Goal: Task Accomplishment & Management: Manage account settings

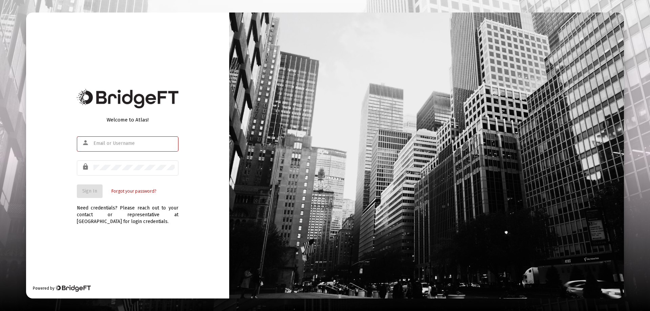
type input "[EMAIL_ADDRESS][DOMAIN_NAME]"
click at [62, 194] on div "Welcome to Atlas! person [EMAIL_ADDRESS][DOMAIN_NAME] lock Sign In Forgot your …" at bounding box center [127, 156] width 203 height 286
click at [90, 187] on button "Sign In" at bounding box center [90, 191] width 26 height 14
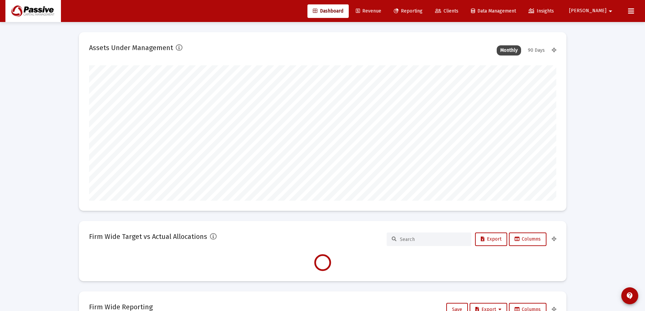
scroll to position [135, 467]
type input "[DATE]"
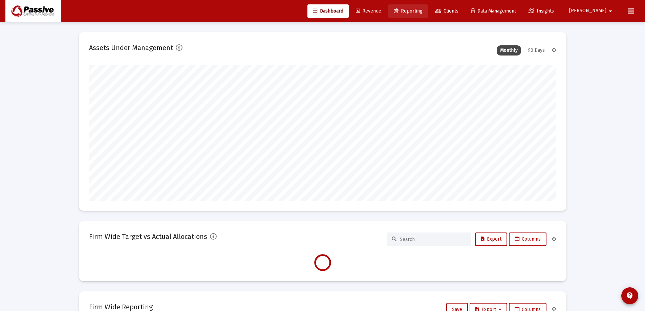
click at [422, 12] on span "Reporting" at bounding box center [408, 11] width 29 height 6
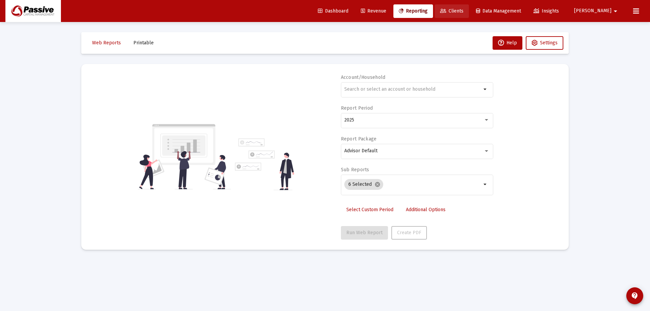
click at [463, 11] on span "Clients" at bounding box center [451, 11] width 23 height 6
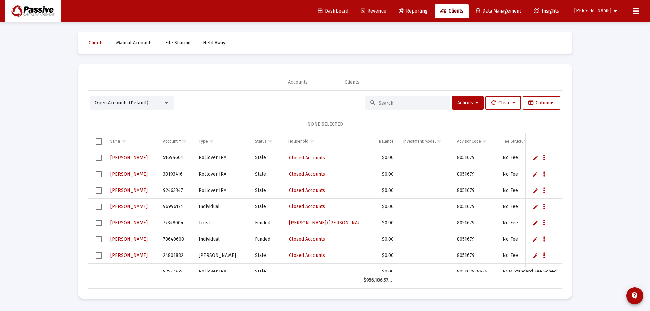
click at [116, 103] on span "Open Accounts (Default)" at bounding box center [121, 103] width 53 height 6
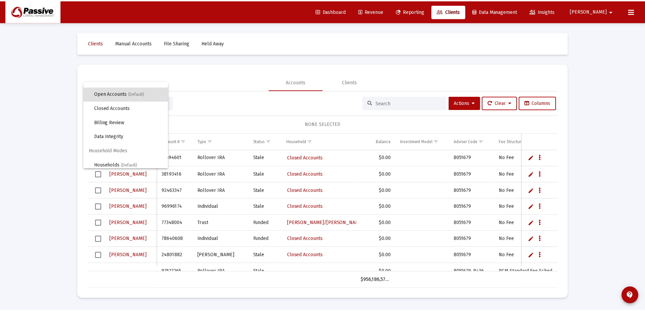
scroll to position [13, 0]
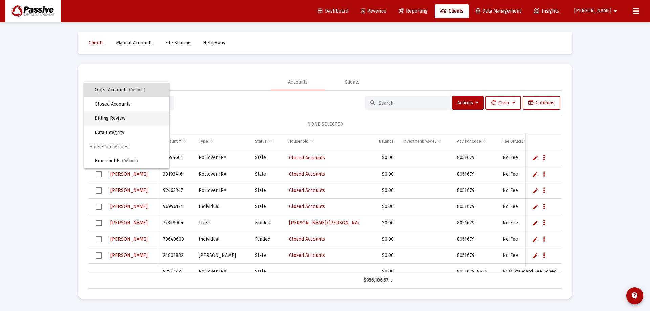
click at [124, 116] on span "Billing Review" at bounding box center [129, 118] width 69 height 14
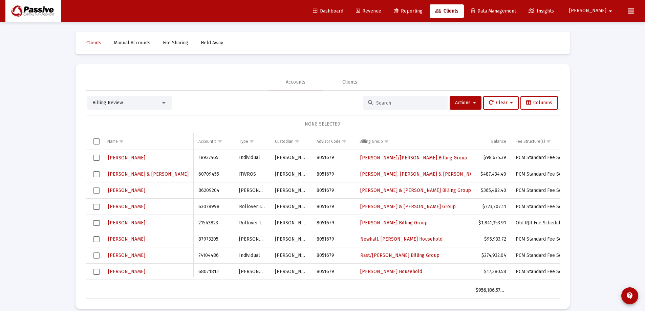
click at [381, 11] on span "Revenue" at bounding box center [368, 11] width 25 height 6
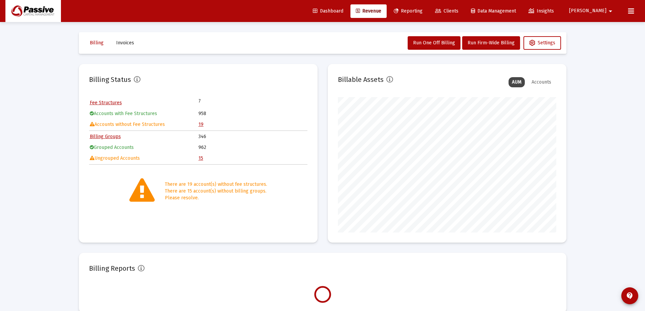
scroll to position [135, 218]
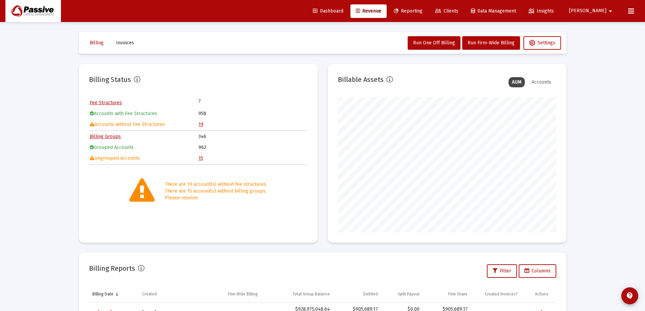
click at [109, 103] on link "Fee Structures" at bounding box center [106, 103] width 32 height 6
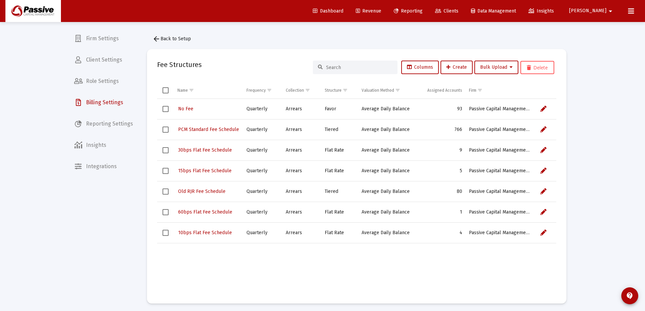
click at [381, 12] on span "Revenue" at bounding box center [368, 11] width 25 height 6
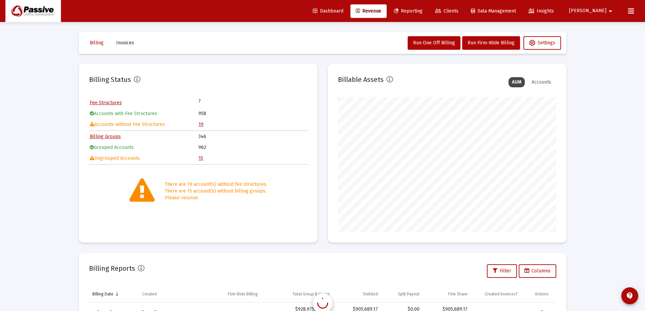
scroll to position [135, 218]
click at [201, 125] on link "19" at bounding box center [200, 125] width 5 height 6
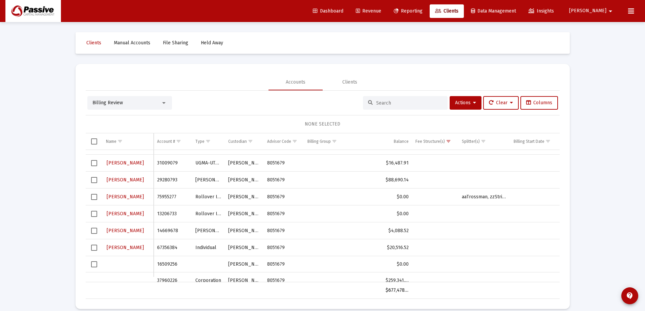
scroll to position [102, 0]
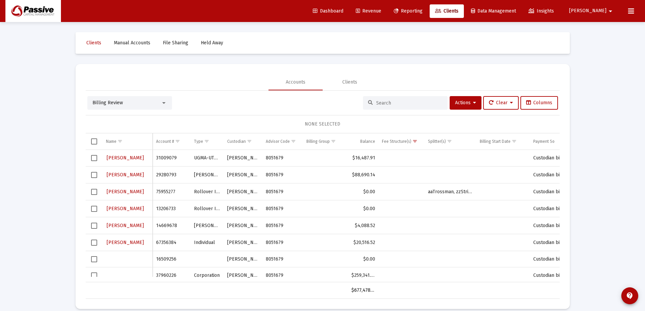
click at [95, 226] on span "Select row" at bounding box center [94, 226] width 6 height 6
click at [94, 206] on span "Select row" at bounding box center [94, 209] width 6 height 6
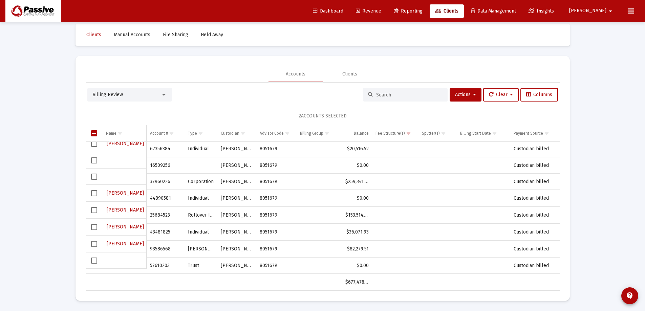
scroll to position [0, 0]
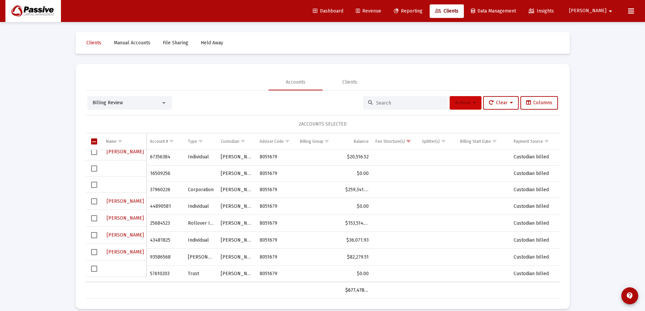
click at [466, 104] on span "Actions" at bounding box center [465, 103] width 21 height 6
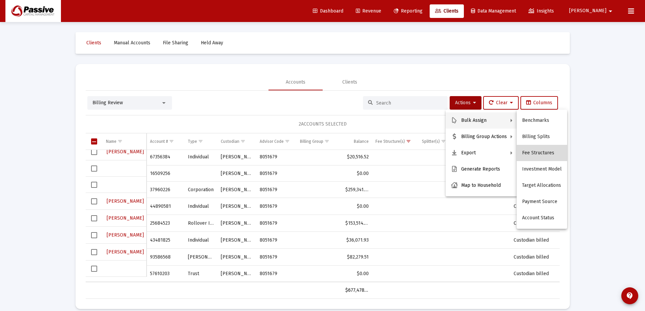
click at [552, 155] on button "Fee Structures" at bounding box center [541, 153] width 50 height 16
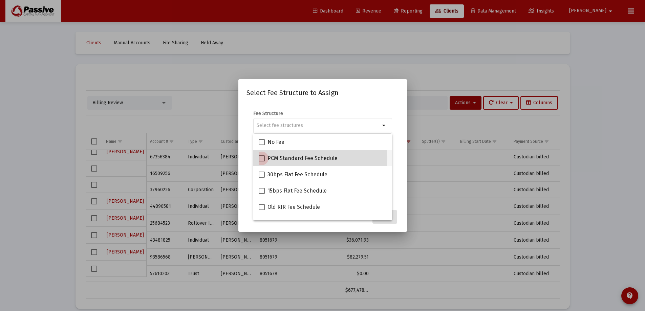
click at [290, 158] on span "PCM Standard Fee Schedule" at bounding box center [302, 158] width 70 height 8
click at [262, 161] on input "PCM Standard Fee Schedule" at bounding box center [261, 161] width 0 height 0
checkbox input "true"
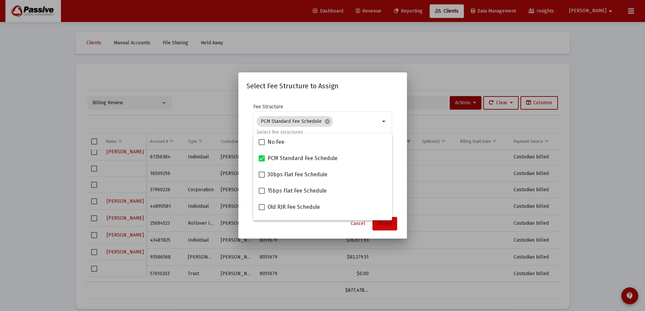
click at [393, 225] on button "Assign" at bounding box center [384, 224] width 25 height 14
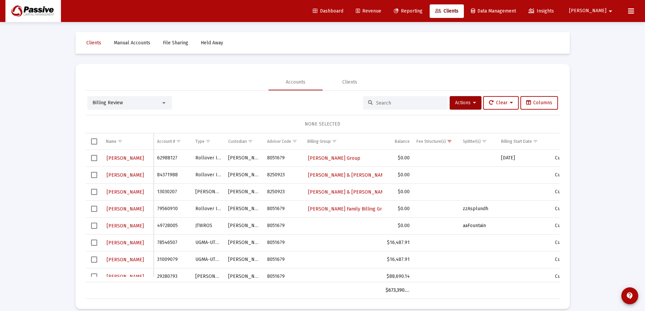
click at [381, 10] on span "Revenue" at bounding box center [368, 11] width 25 height 6
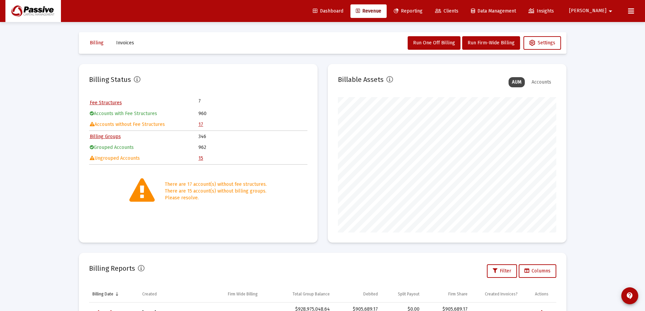
click at [201, 157] on link "15" at bounding box center [200, 158] width 5 height 6
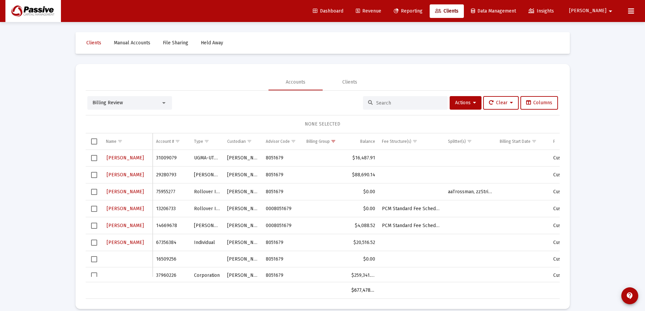
click at [95, 208] on span "Select row" at bounding box center [94, 209] width 6 height 6
click at [458, 103] on span "Actions" at bounding box center [465, 103] width 21 height 6
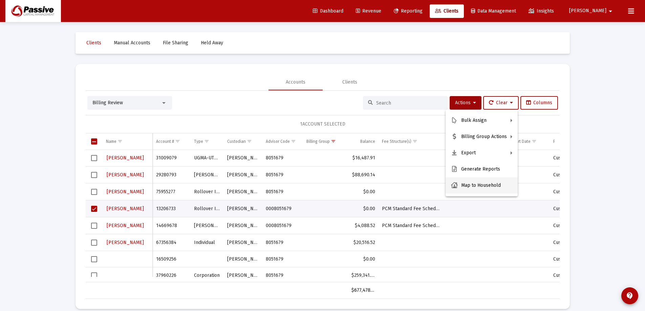
click at [485, 189] on button "Map to Household" at bounding box center [481, 185] width 72 height 16
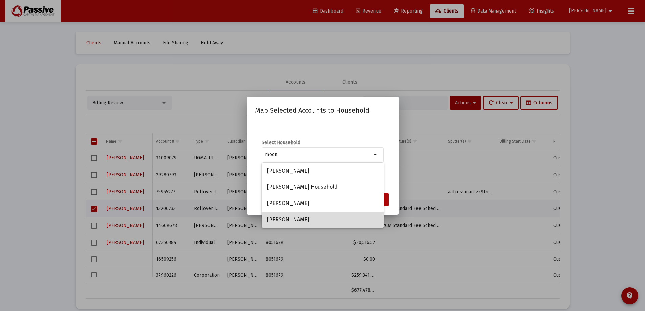
click at [318, 216] on span "[PERSON_NAME]" at bounding box center [322, 220] width 111 height 16
type input "[PERSON_NAME]"
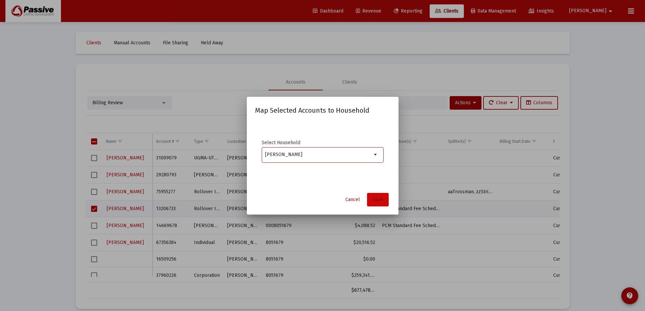
click at [382, 203] on button "Save" at bounding box center [378, 200] width 22 height 14
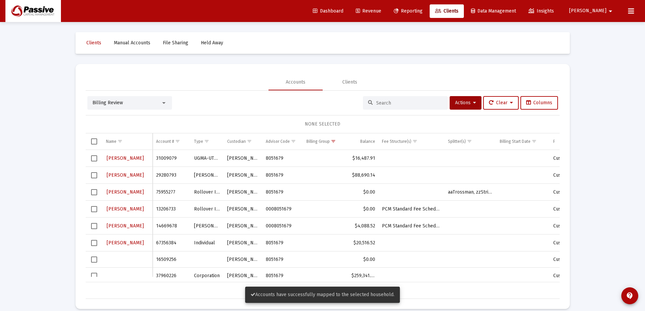
click at [95, 226] on span "Select row" at bounding box center [94, 226] width 6 height 6
click at [456, 102] on span "Actions" at bounding box center [465, 103] width 21 height 6
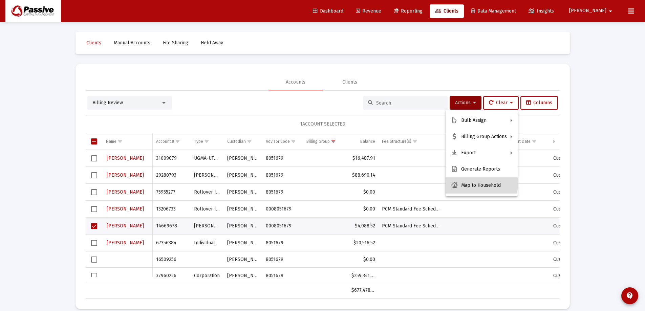
click at [477, 183] on button "Map to Household" at bounding box center [481, 185] width 72 height 16
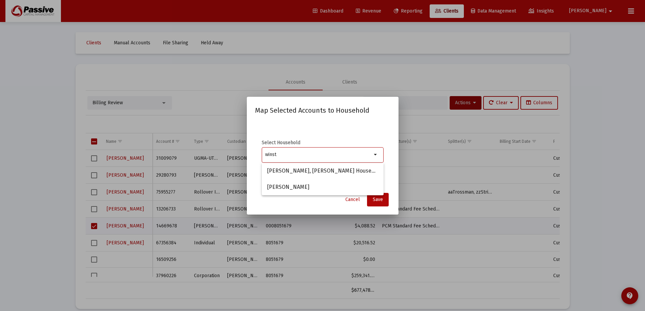
type input "winst"
click at [355, 200] on span "Cancel" at bounding box center [352, 200] width 15 height 6
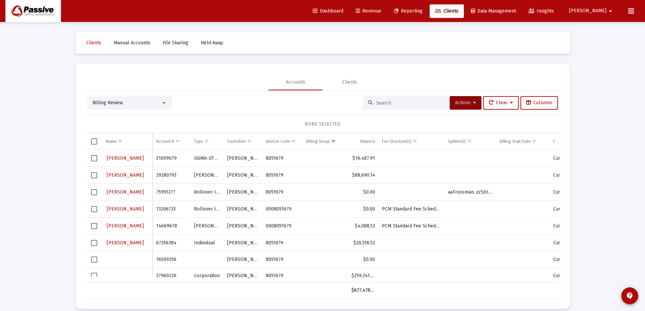
click at [147, 108] on div "Billing Review" at bounding box center [129, 103] width 85 height 14
click at [147, 103] on div "Billing Review" at bounding box center [126, 103] width 68 height 7
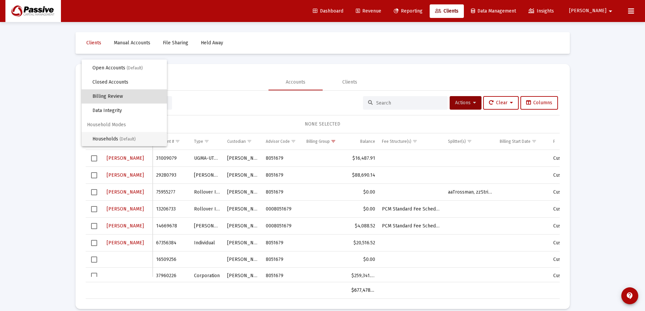
click at [125, 138] on span "(Default)" at bounding box center [127, 139] width 16 height 5
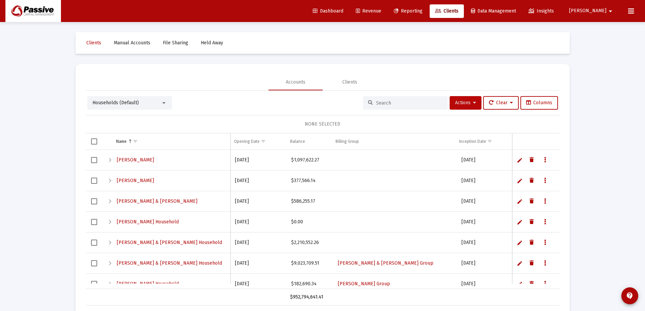
click at [457, 100] on span "Actions" at bounding box center [465, 103] width 21 height 6
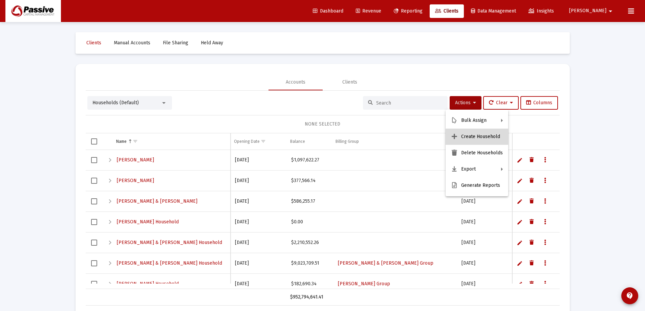
click at [486, 138] on button "Create Household" at bounding box center [476, 137] width 63 height 16
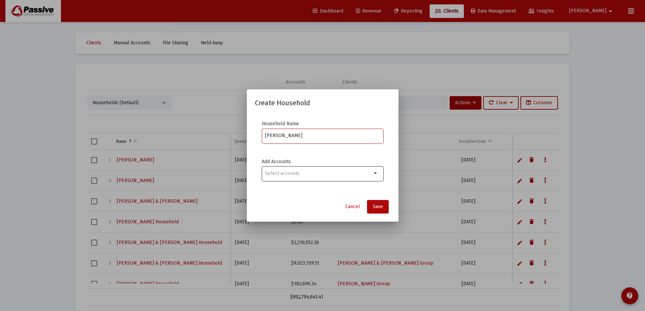
type input "[PERSON_NAME]"
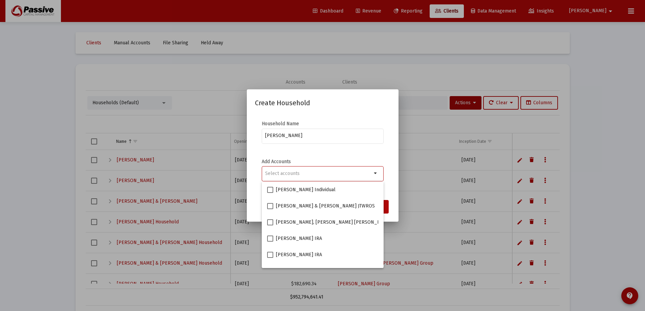
click at [339, 172] on input "Selection" at bounding box center [318, 173] width 107 height 5
type input "[PERSON_NAME]"
click at [329, 135] on input "[PERSON_NAME]" at bounding box center [322, 135] width 115 height 5
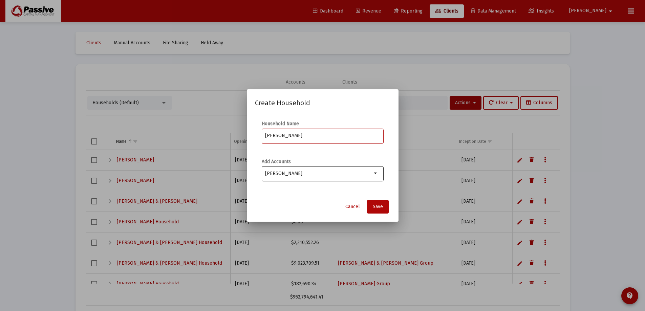
type input "[PERSON_NAME]"
click at [309, 171] on input "[PERSON_NAME]" at bounding box center [318, 173] width 107 height 5
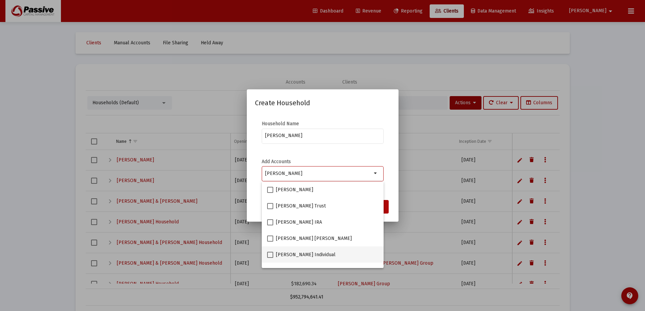
click at [273, 255] on label "[PERSON_NAME] Individual" at bounding box center [301, 255] width 68 height 8
click at [270, 258] on input "[PERSON_NAME] Individual" at bounding box center [270, 258] width 0 height 0
checkbox input "true"
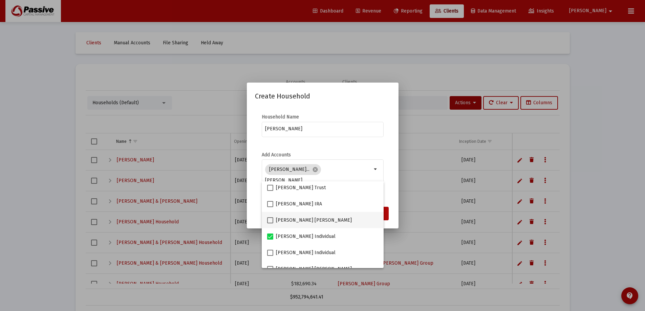
scroll to position [27, 0]
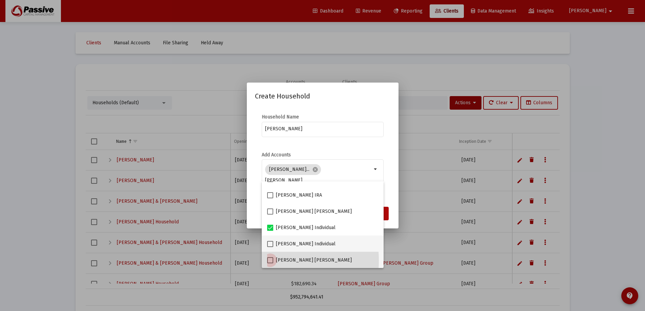
drag, startPoint x: 271, startPoint y: 261, endPoint x: 310, endPoint y: 242, distance: 43.9
click at [271, 261] on span at bounding box center [270, 260] width 6 height 6
click at [270, 263] on input "[PERSON_NAME] [PERSON_NAME]" at bounding box center [270, 263] width 0 height 0
checkbox input "true"
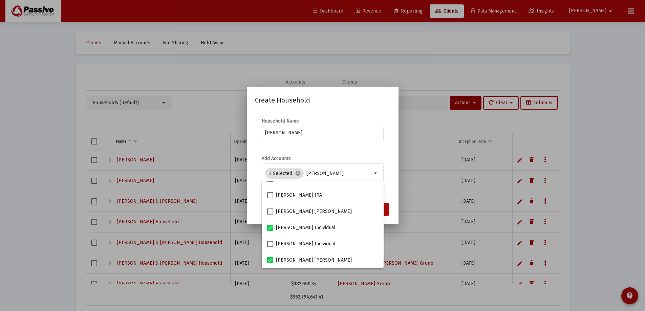
click at [396, 188] on mat-dialog-content "Household Name [GEOGRAPHIC_DATA][PERSON_NAME] Add Accounts 2 Selected cancel [P…" at bounding box center [323, 154] width 152 height 87
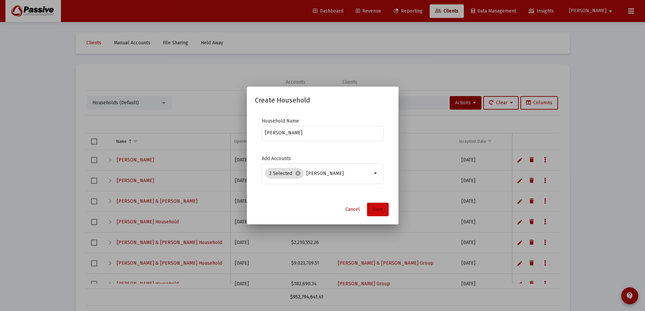
click at [382, 205] on button "Save" at bounding box center [378, 210] width 22 height 14
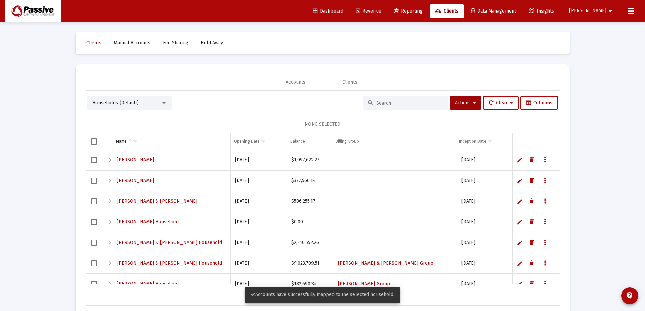
click at [381, 11] on span "Revenue" at bounding box center [368, 11] width 25 height 6
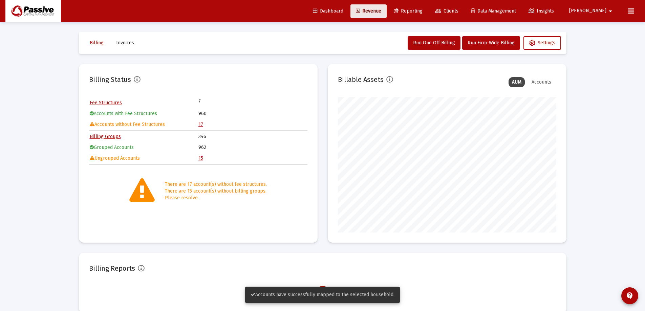
scroll to position [135, 218]
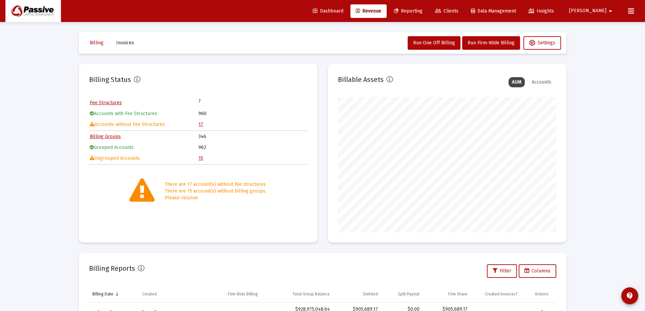
click at [198, 155] on table "Billing Groups 346 Grouped Accounts 962 Ungrouped Accounts 15" at bounding box center [198, 147] width 218 height 33
click at [202, 160] on link "15" at bounding box center [200, 158] width 5 height 6
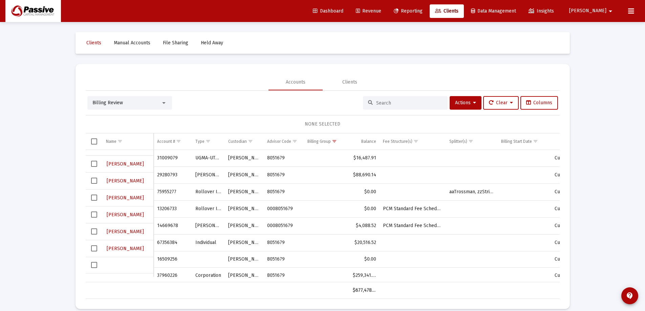
scroll to position [34, 0]
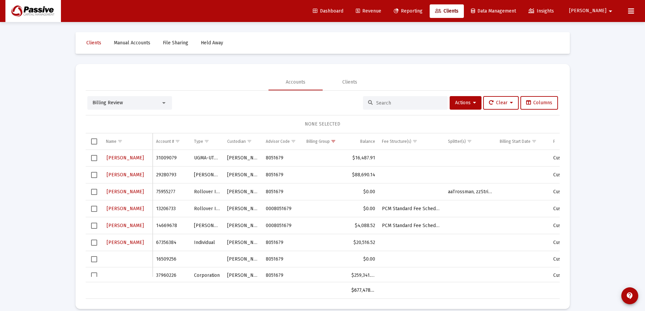
click at [93, 224] on span "Select row" at bounding box center [94, 226] width 6 height 6
click at [467, 105] on span "Actions" at bounding box center [465, 103] width 21 height 6
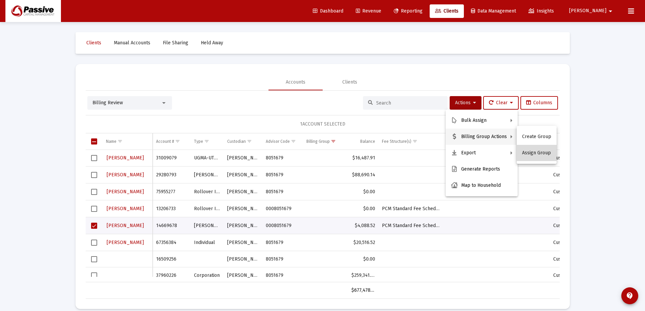
click at [540, 152] on button "Assign Group" at bounding box center [536, 153] width 40 height 16
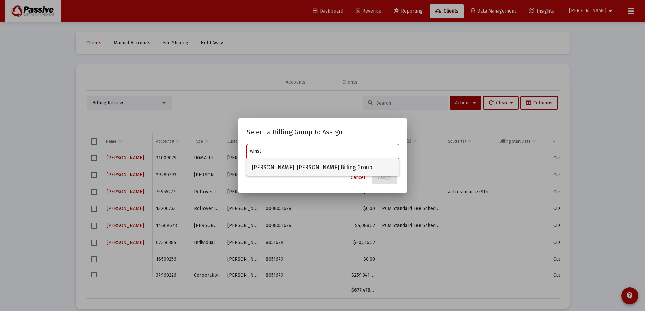
click at [310, 165] on span "[PERSON_NAME], [PERSON_NAME] Billing Group" at bounding box center [322, 167] width 141 height 16
type input "[PERSON_NAME], [PERSON_NAME] Billing Group"
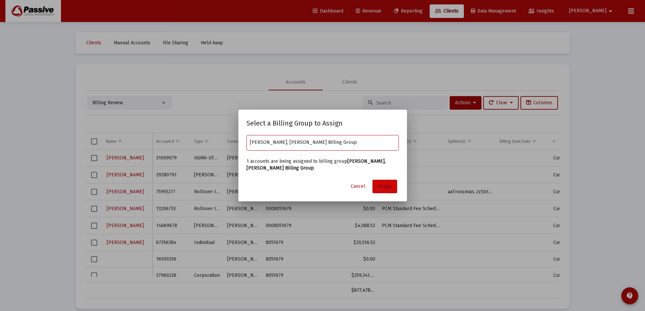
click at [382, 182] on button "Assign" at bounding box center [384, 187] width 25 height 14
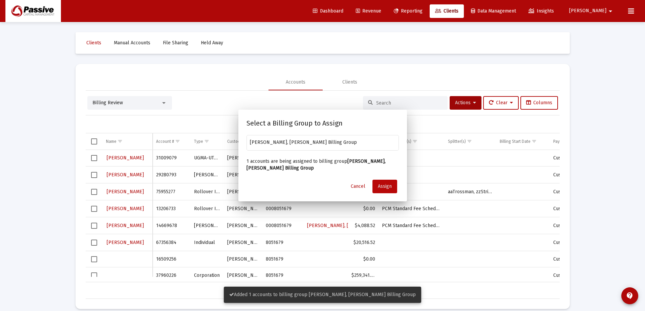
scroll to position [34, 0]
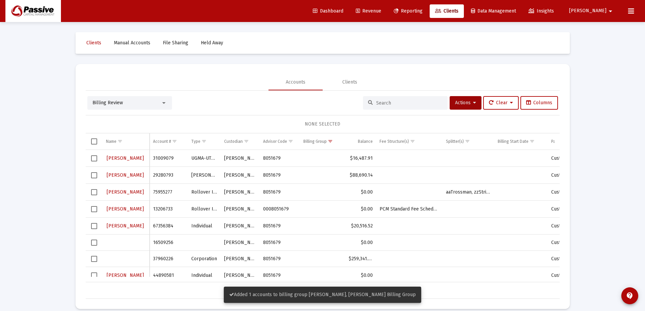
click at [94, 209] on span "Select row" at bounding box center [94, 209] width 6 height 6
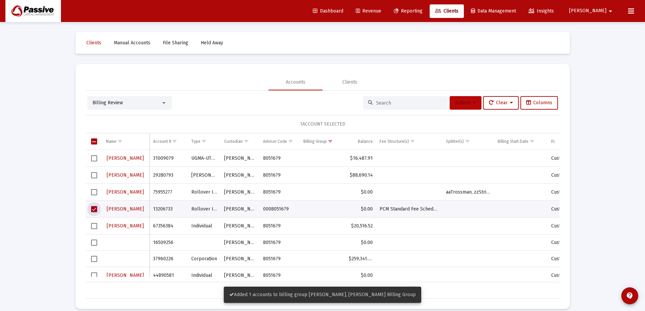
click at [470, 106] on button "Actions" at bounding box center [465, 103] width 32 height 14
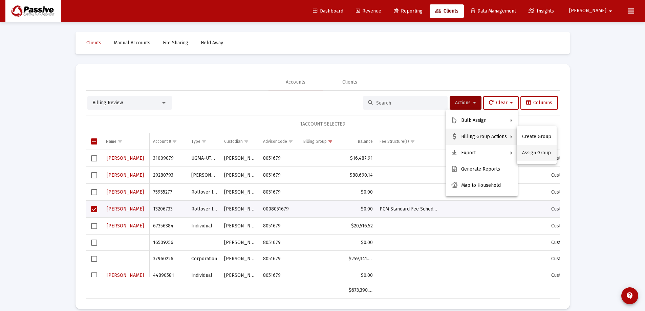
click at [543, 155] on button "Assign Group" at bounding box center [536, 153] width 40 height 16
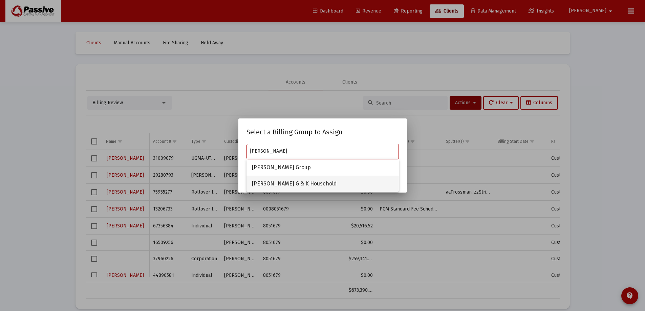
click at [307, 182] on span "[PERSON_NAME] G & K Household" at bounding box center [322, 184] width 141 height 16
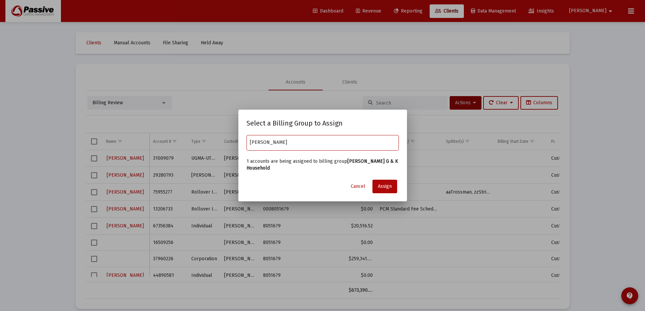
type input "[PERSON_NAME] G & K Household"
click at [387, 184] on span "Assign" at bounding box center [385, 186] width 14 height 6
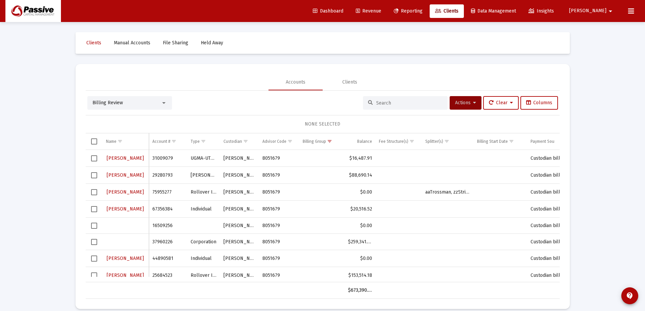
click at [130, 105] on div "Billing Review" at bounding box center [126, 103] width 68 height 7
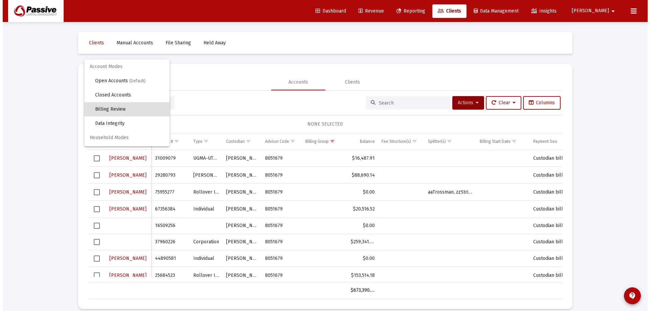
scroll to position [6, 0]
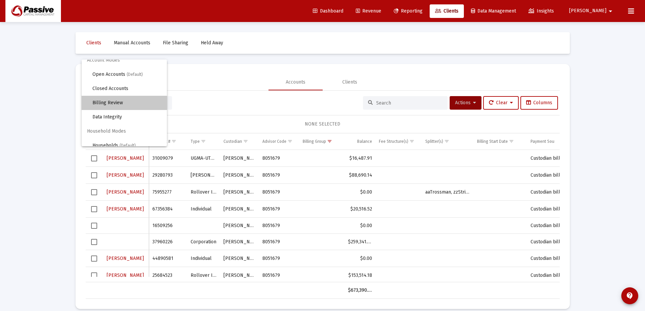
click at [127, 101] on span "Billing Review" at bounding box center [126, 103] width 69 height 14
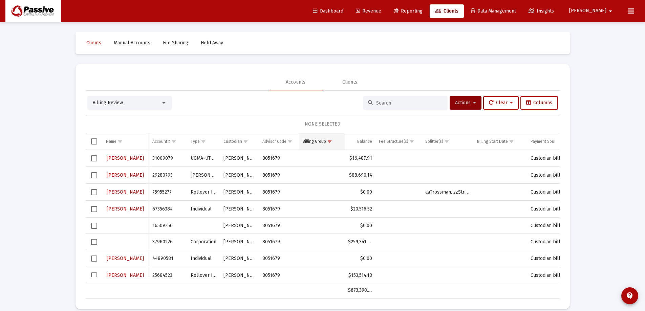
click at [318, 141] on div "Billing Group" at bounding box center [314, 141] width 23 height 5
click at [389, 103] on input at bounding box center [409, 103] width 66 height 6
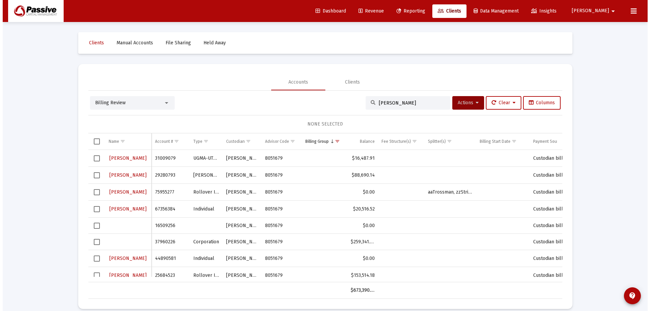
scroll to position [0, 0]
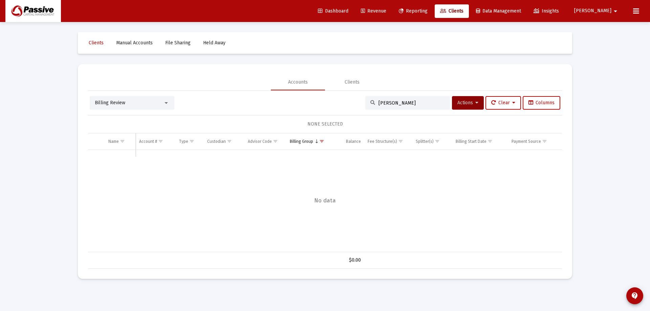
click at [127, 103] on div "Billing Review" at bounding box center [129, 103] width 68 height 7
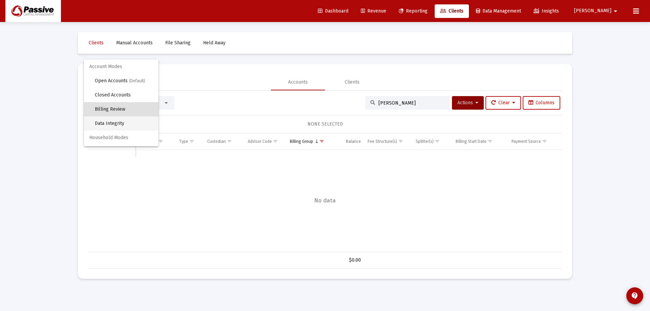
scroll to position [6, 0]
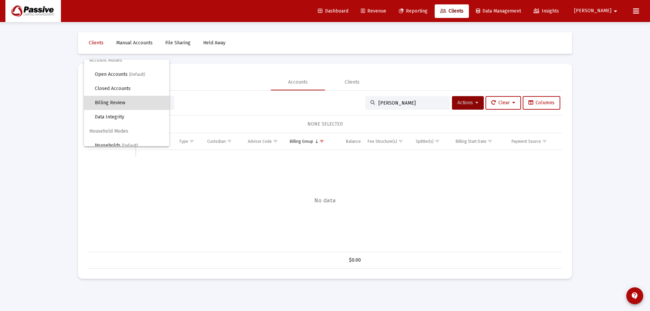
click at [135, 102] on span "Billing Review" at bounding box center [129, 103] width 69 height 14
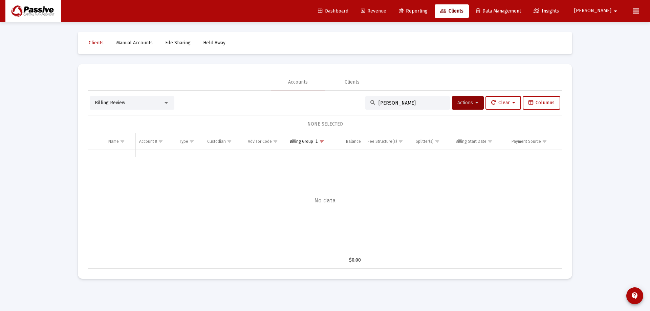
click at [463, 12] on span "Clients" at bounding box center [451, 11] width 23 height 6
click at [125, 105] on div "Billing Review" at bounding box center [129, 103] width 68 height 7
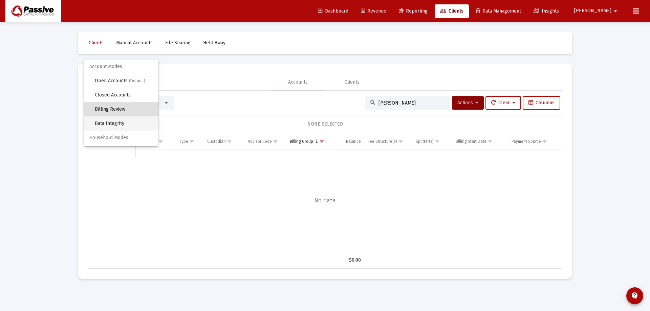
scroll to position [6, 0]
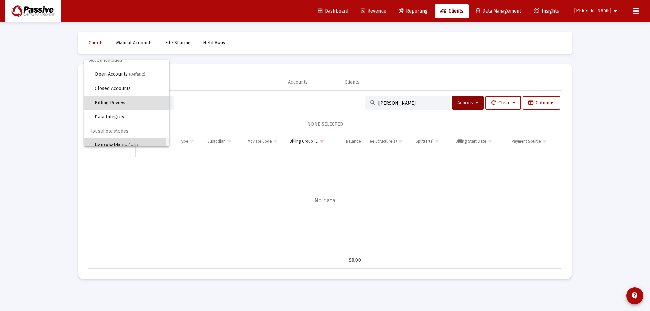
click at [124, 142] on span "Households (Default)" at bounding box center [129, 145] width 69 height 14
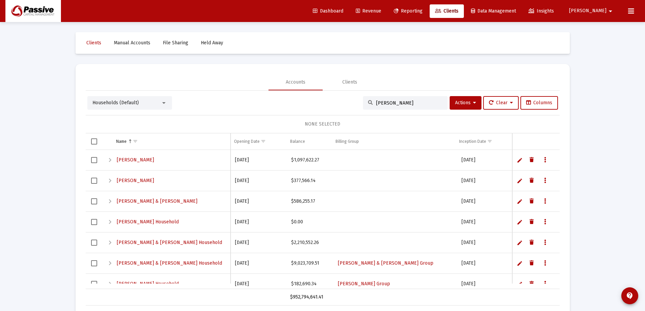
click at [393, 101] on input "[PERSON_NAME]" at bounding box center [409, 103] width 66 height 6
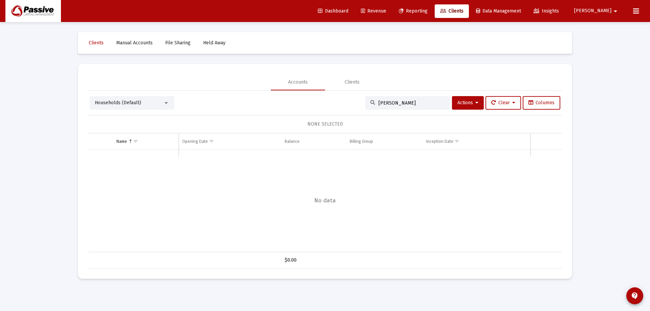
drag, startPoint x: 394, startPoint y: 104, endPoint x: 321, endPoint y: 106, distance: 73.8
click at [321, 106] on div "Households (Default) [PERSON_NAME] Actions Clear Columns" at bounding box center [325, 103] width 470 height 14
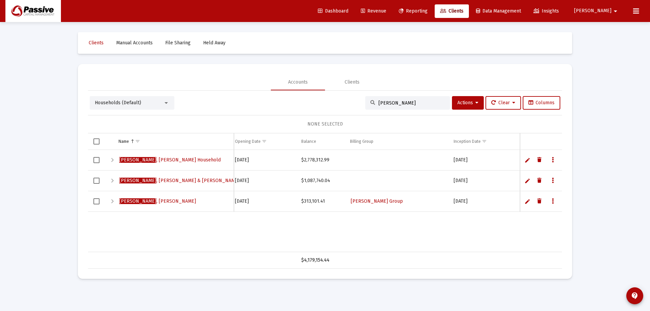
scroll to position [0, 0]
drag, startPoint x: 399, startPoint y: 101, endPoint x: 366, endPoint y: 105, distance: 33.1
click at [366, 105] on div "[PERSON_NAME]" at bounding box center [407, 103] width 85 height 14
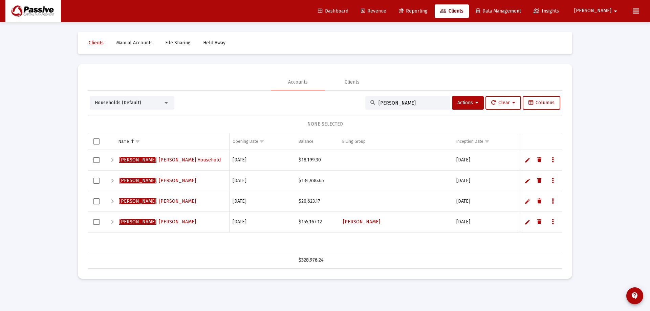
type input "[PERSON_NAME]"
click at [176, 203] on span "[PERSON_NAME]" at bounding box center [157, 201] width 77 height 6
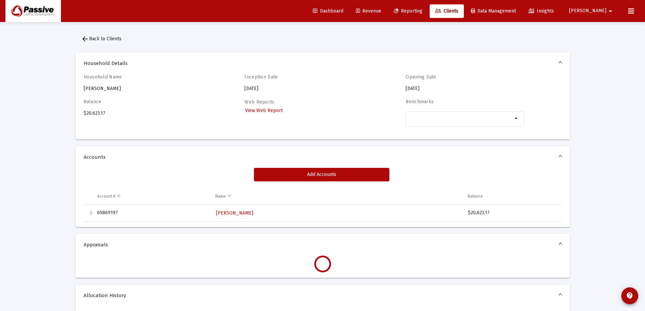
click at [102, 37] on span "arrow_back Back to Clients" at bounding box center [101, 39] width 41 height 6
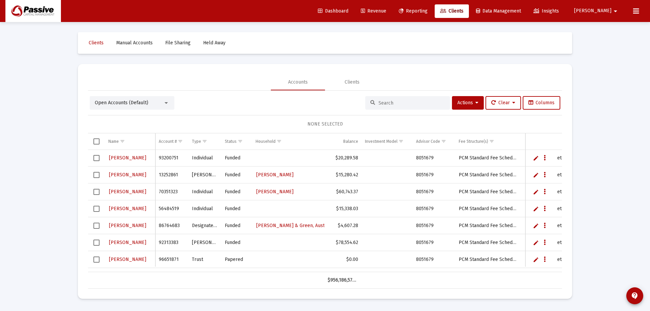
scroll to position [597, 0]
